Goal: Task Accomplishment & Management: Manage account settings

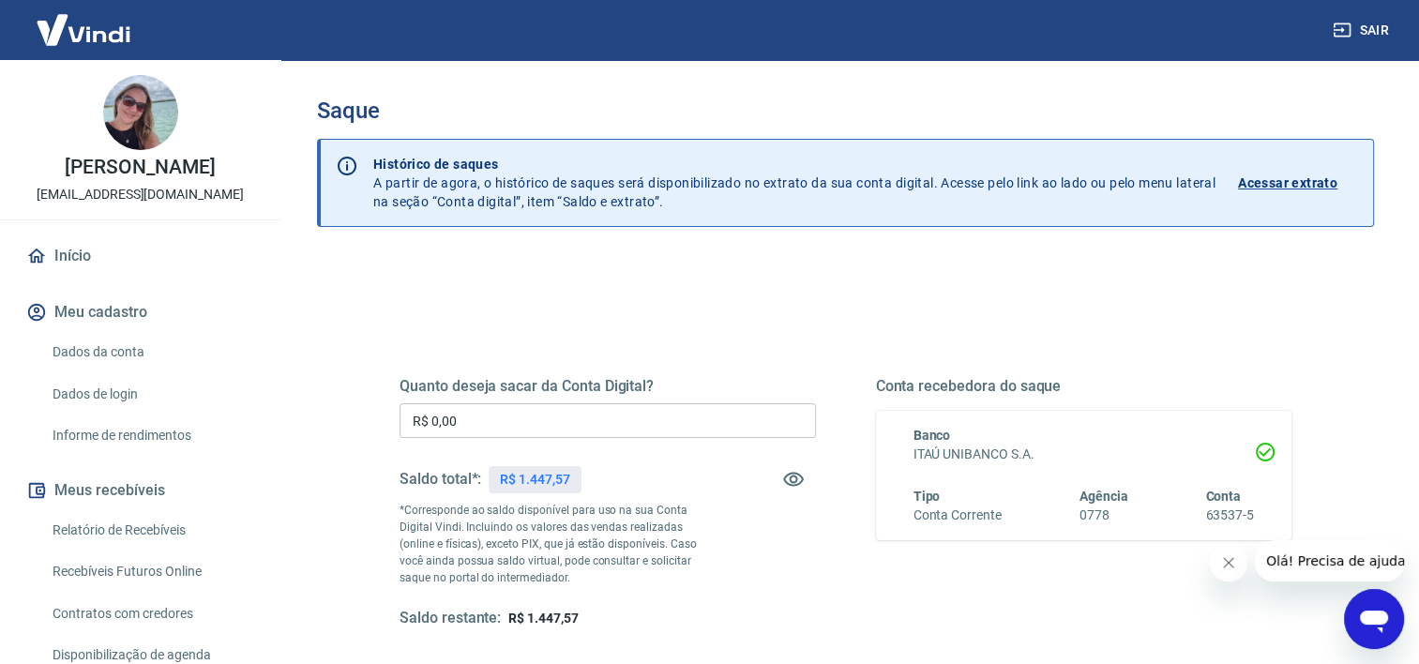
click at [78, 262] on link "Início" at bounding box center [140, 255] width 235 height 41
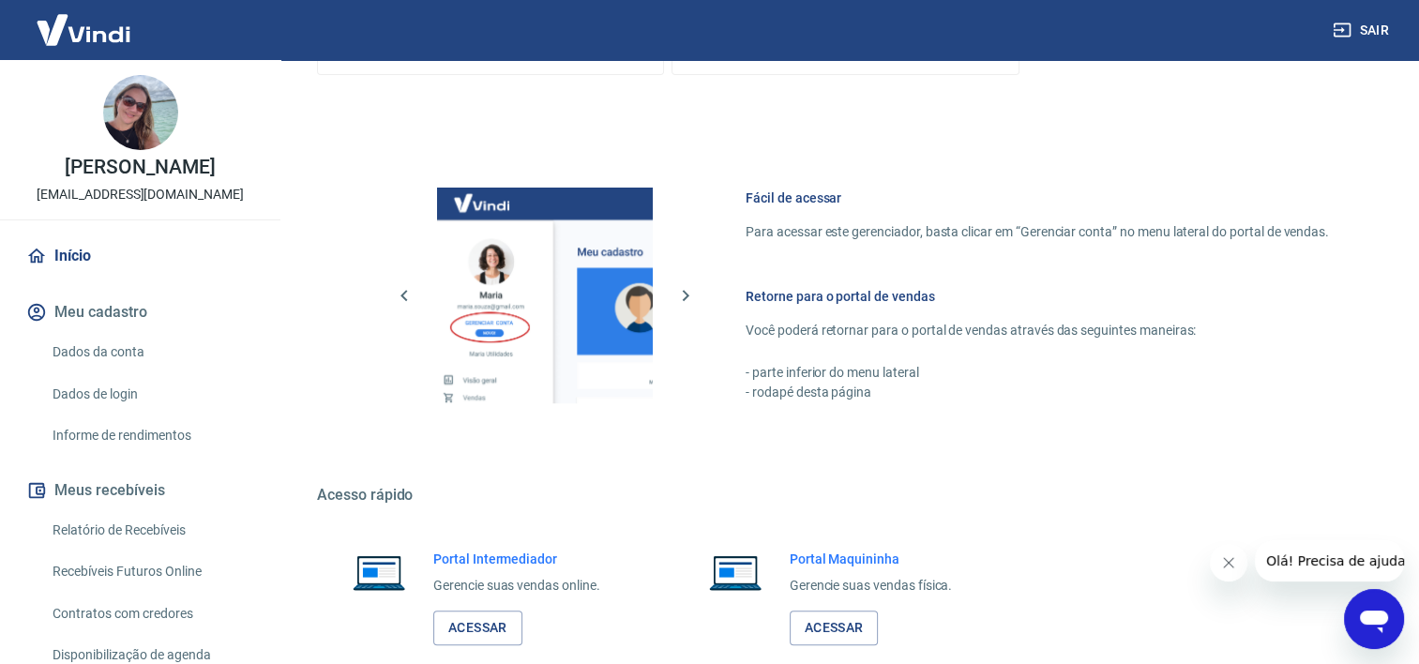
scroll to position [816, 0]
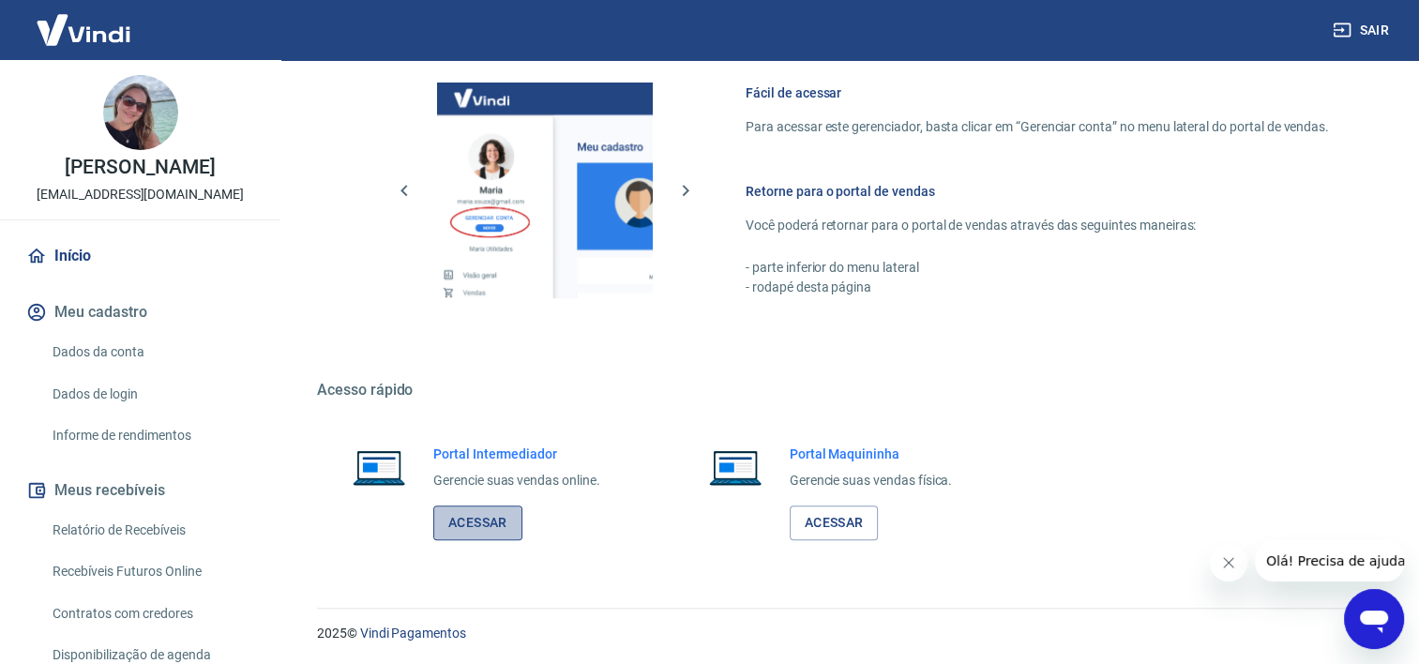
click at [494, 518] on link "Acessar" at bounding box center [477, 522] width 89 height 35
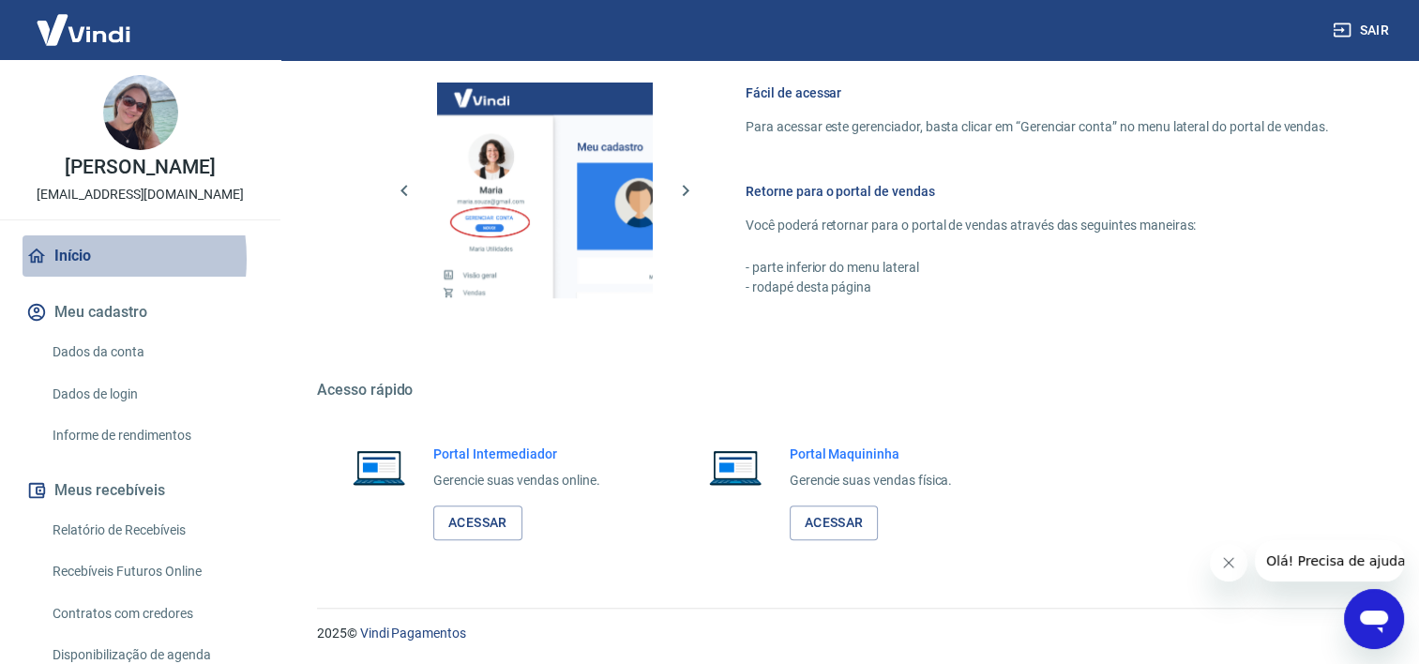
click at [62, 259] on link "Início" at bounding box center [140, 255] width 235 height 41
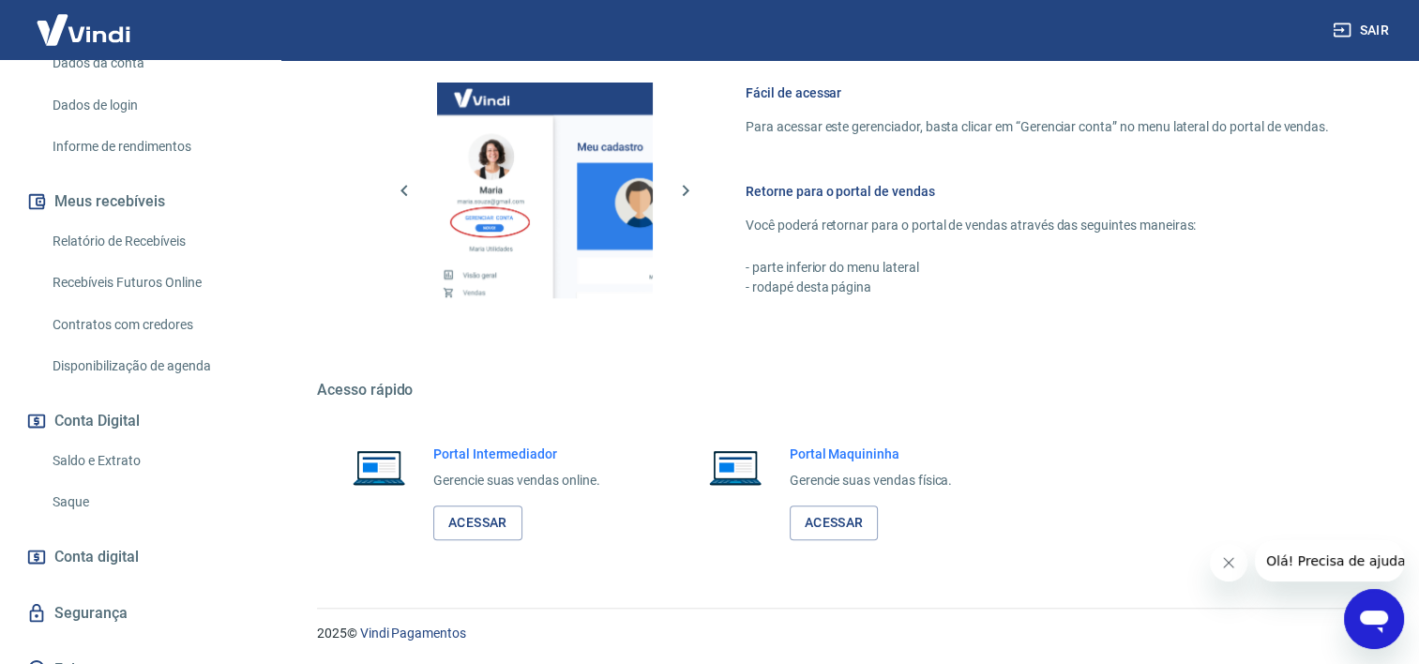
scroll to position [314, 0]
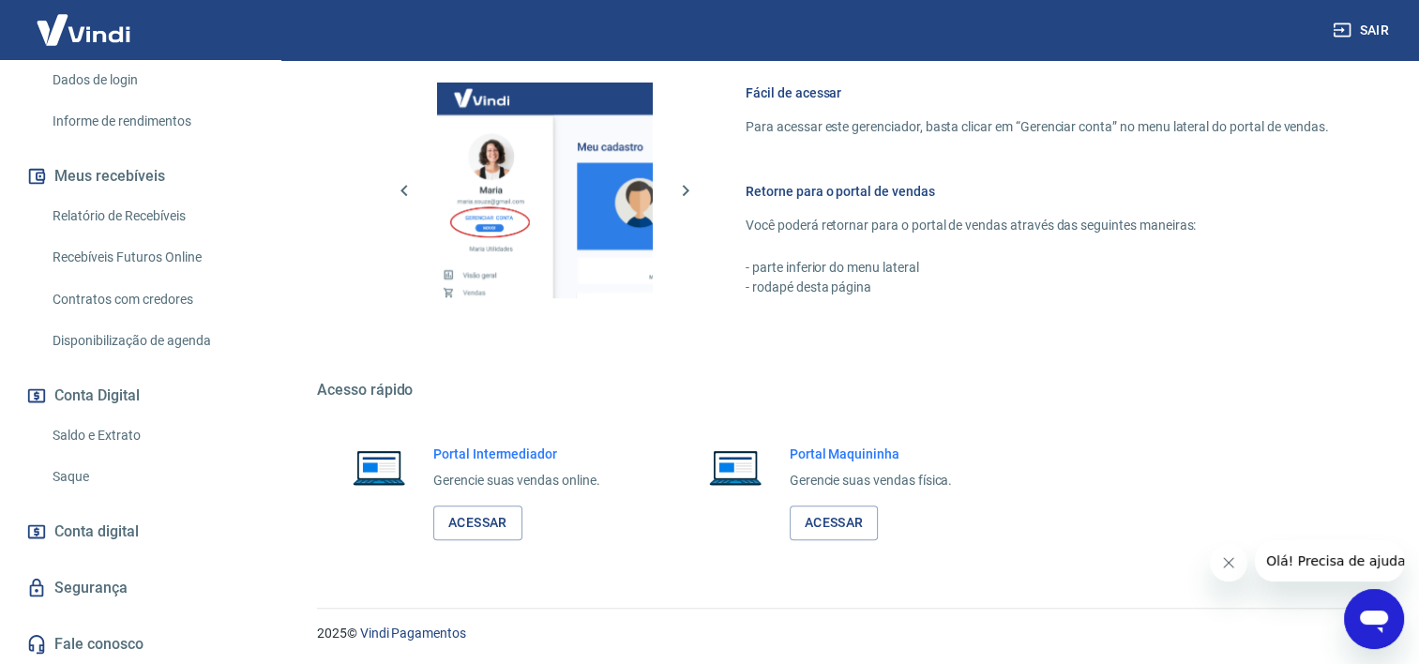
click at [87, 472] on link "Saque" at bounding box center [151, 477] width 213 height 38
